Goal: Transaction & Acquisition: Purchase product/service

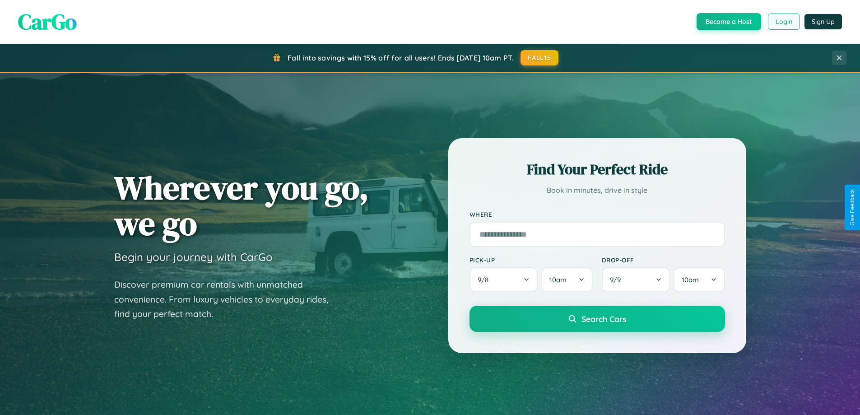
click at [784, 22] on button "Login" at bounding box center [784, 22] width 32 height 16
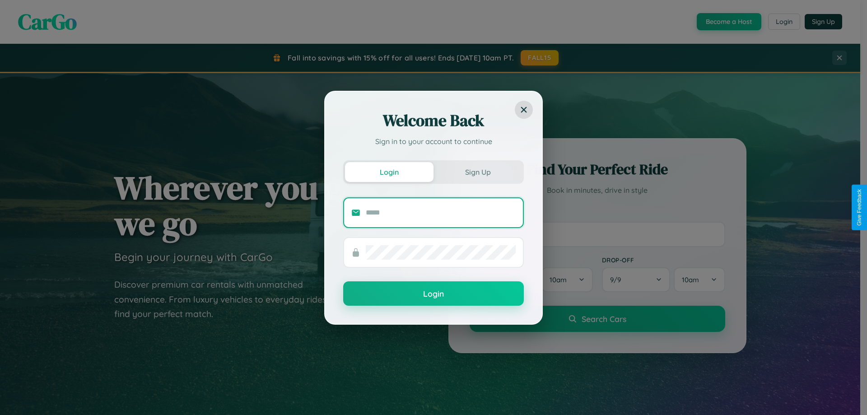
click at [441, 212] on input "text" at bounding box center [441, 212] width 150 height 14
type input "**********"
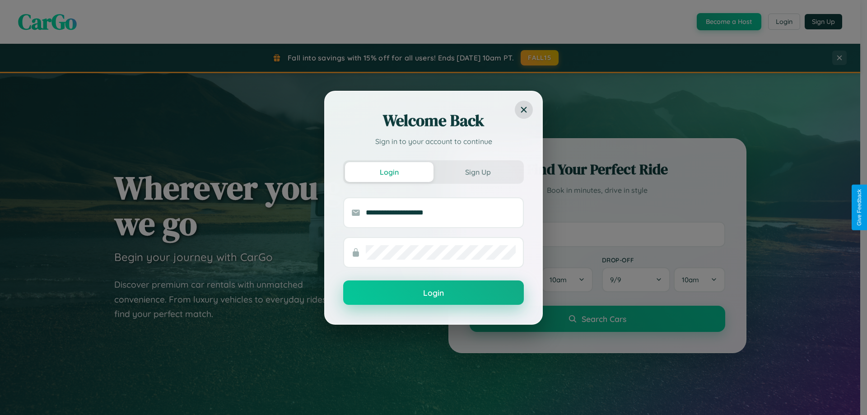
click at [434, 293] on button "Login" at bounding box center [433, 292] width 181 height 24
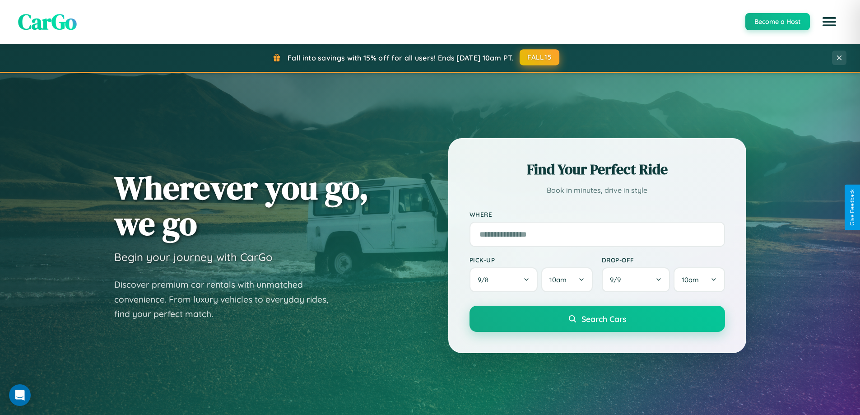
click at [540, 57] on button "FALL15" at bounding box center [540, 57] width 40 height 16
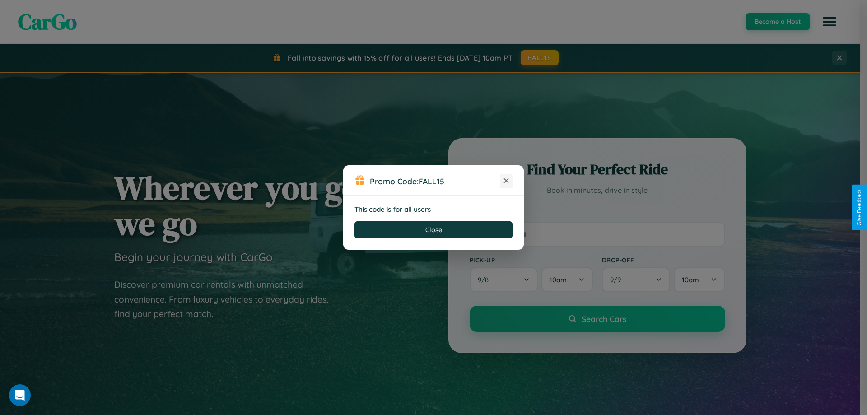
click at [506, 181] on icon at bounding box center [506, 180] width 9 height 9
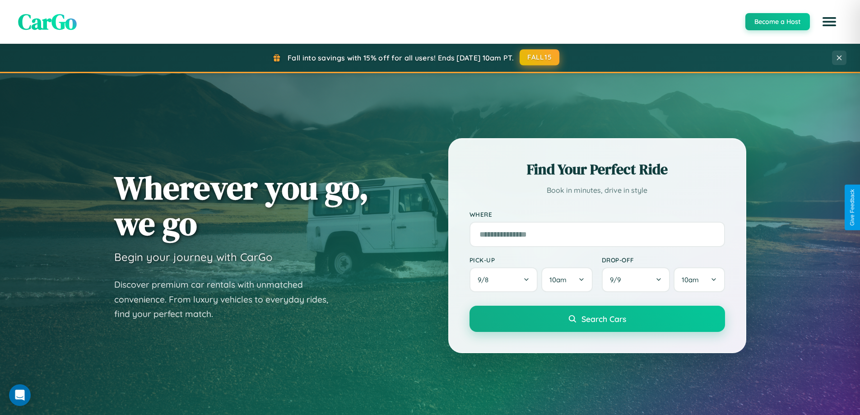
click at [540, 57] on button "FALL15" at bounding box center [540, 57] width 40 height 16
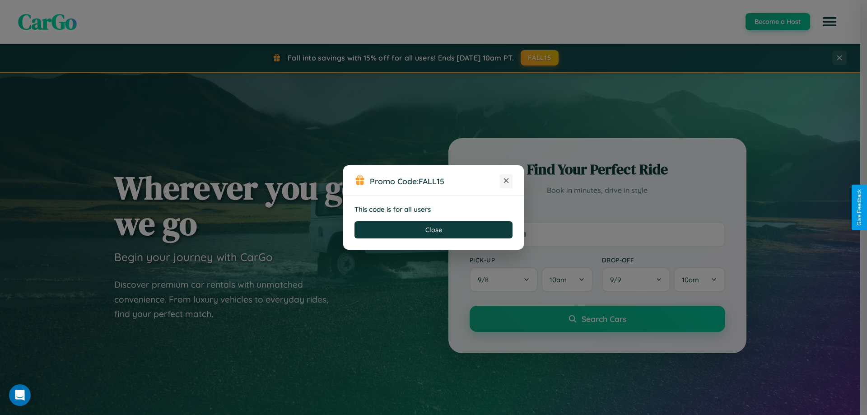
click at [506, 181] on icon at bounding box center [506, 180] width 9 height 9
